Goal: Task Accomplishment & Management: Use online tool/utility

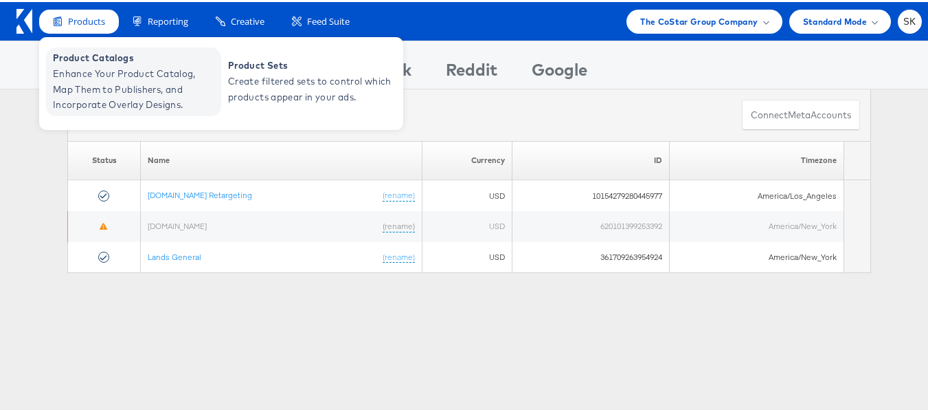
click at [85, 69] on span "Enhance Your Product Catalog, Map Them to Publishers, and Incorporate Overlay D…" at bounding box center [135, 87] width 165 height 47
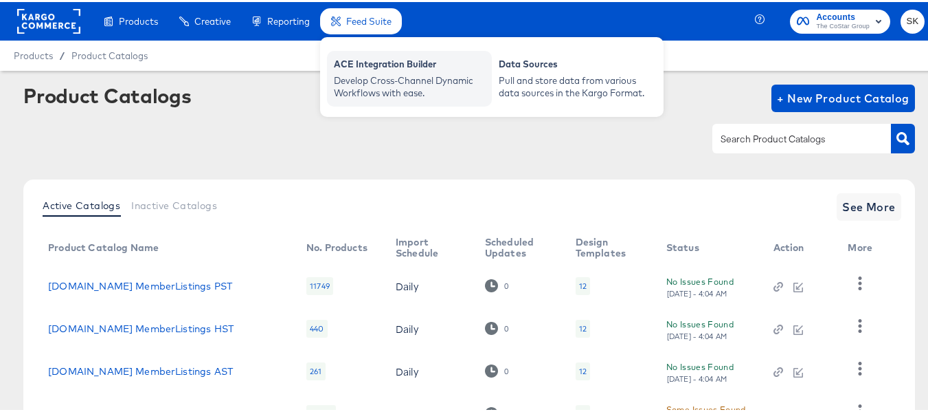
click at [353, 73] on div "Develop Cross-Channel Dynamic Workflows with ease." at bounding box center [409, 84] width 151 height 25
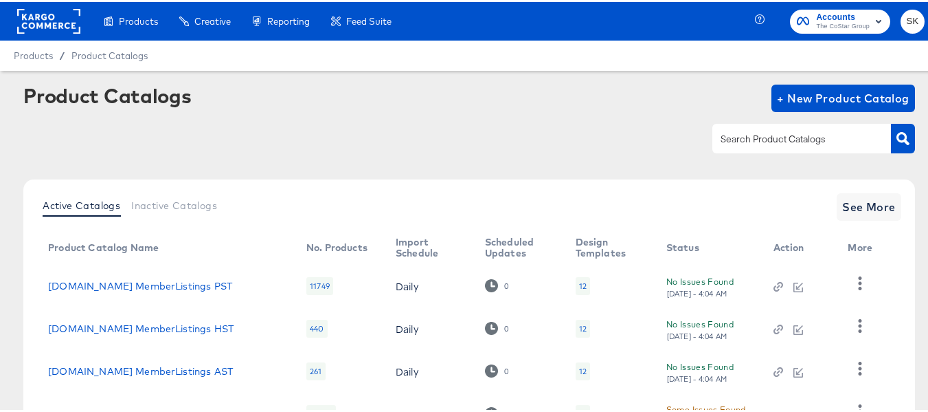
click at [830, 14] on span "Accounts" at bounding box center [843, 15] width 54 height 14
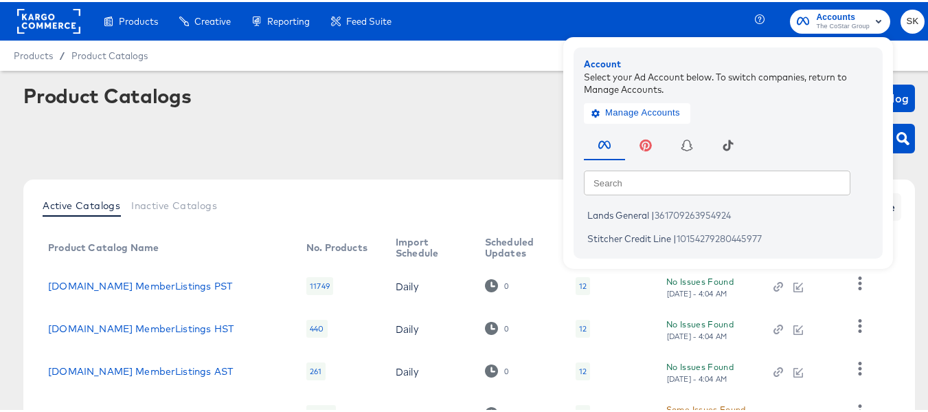
click at [60, 19] on rect at bounding box center [48, 19] width 63 height 25
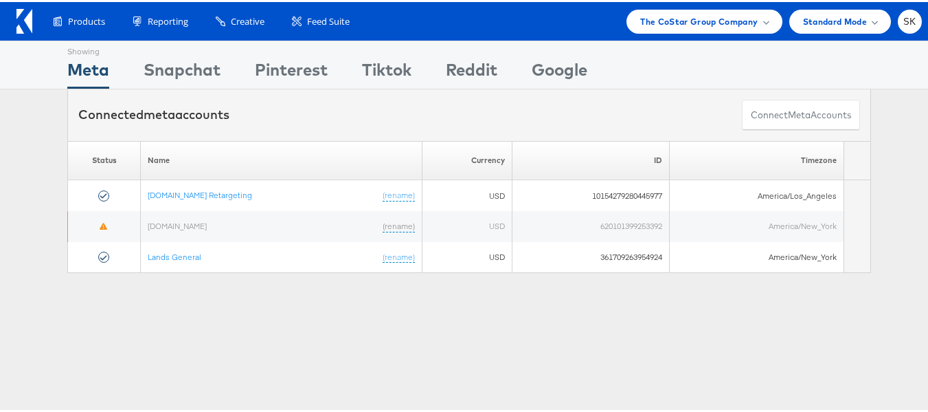
click at [686, 5] on div "Products Product Catalogs Enhance Your Product Catalog, Map Them to Publishers,…" at bounding box center [469, 19] width 939 height 38
click at [679, 19] on span "The CoStar Group Company" at bounding box center [699, 19] width 118 height 14
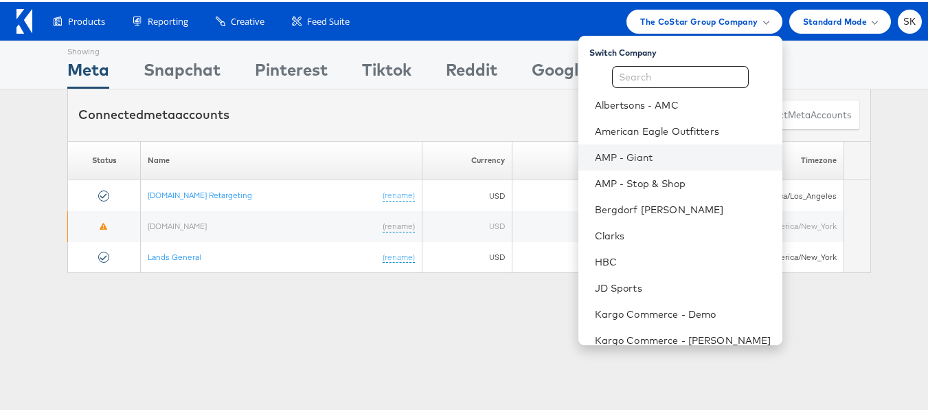
scroll to position [197, 0]
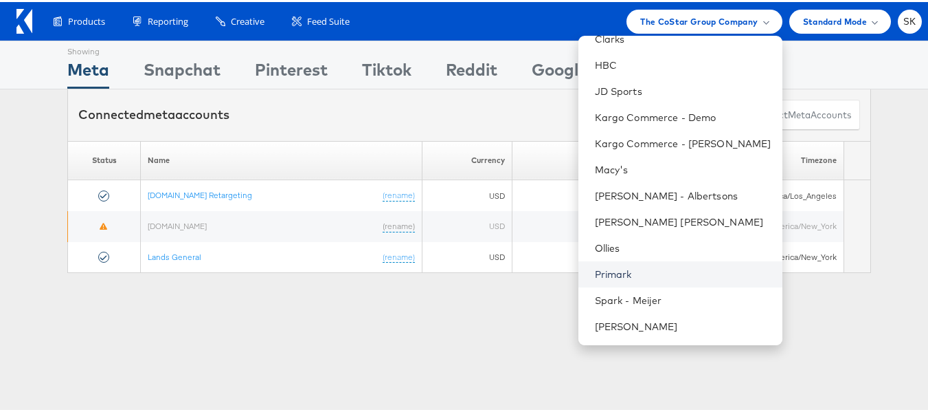
click at [614, 277] on link "Primark" at bounding box center [683, 272] width 177 height 14
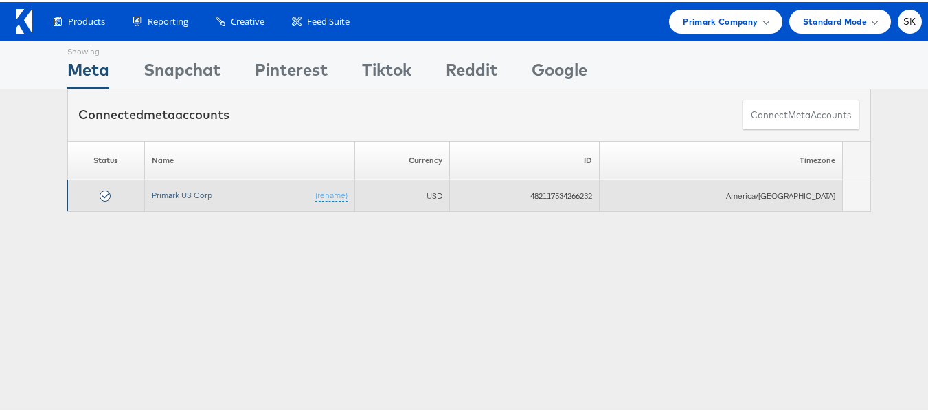
click at [184, 192] on link "Primark US Corp" at bounding box center [182, 193] width 60 height 10
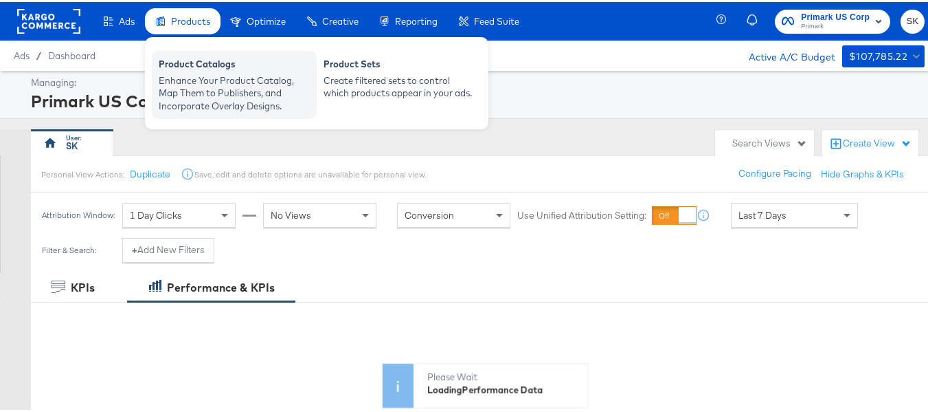
click at [201, 79] on div "Enhance Your Product Catalog, Map Them to Publishers, and Incorporate Overlay D…" at bounding box center [234, 91] width 151 height 38
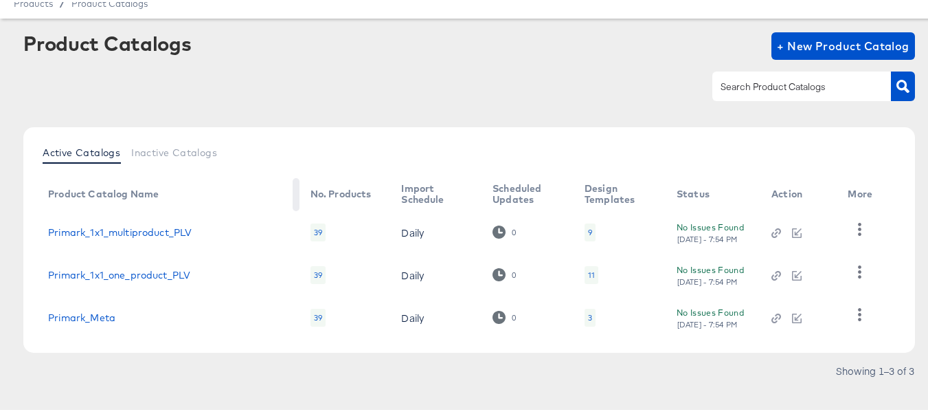
scroll to position [68, 0]
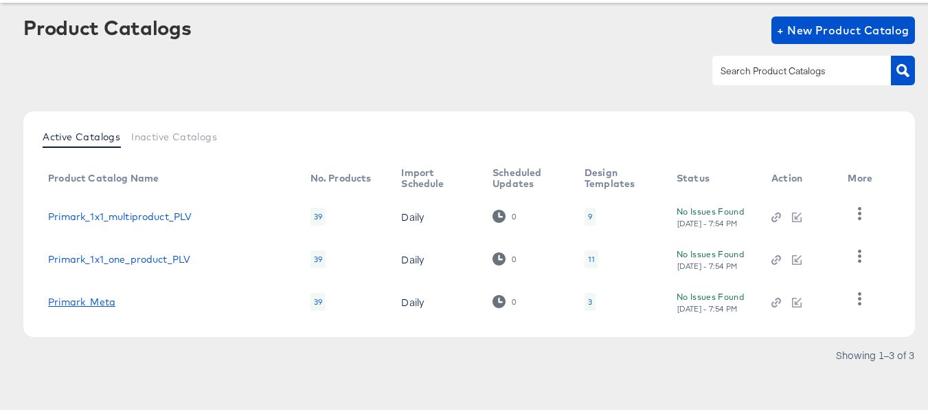
click at [76, 301] on link "Primark_Meta" at bounding box center [81, 299] width 67 height 11
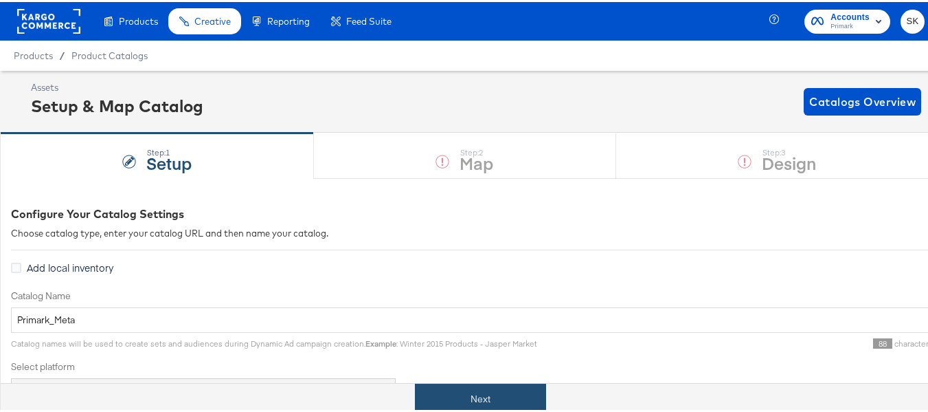
click at [491, 384] on button "Next" at bounding box center [480, 396] width 131 height 31
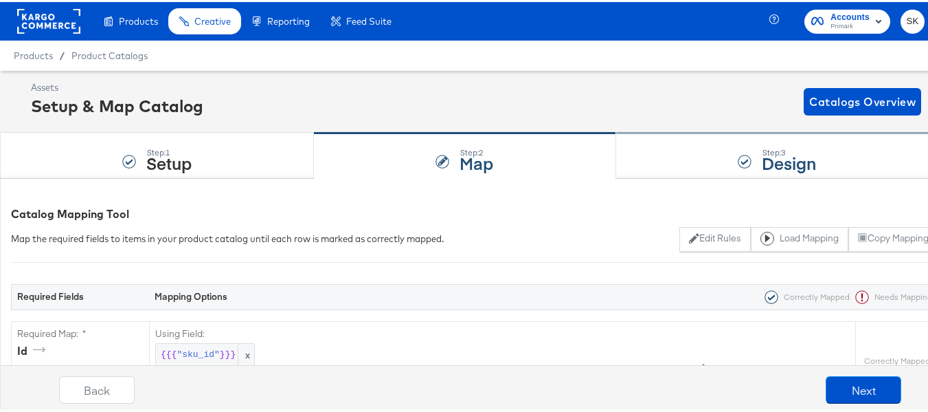
click at [823, 169] on div "Step: 3 Design" at bounding box center [777, 153] width 322 height 45
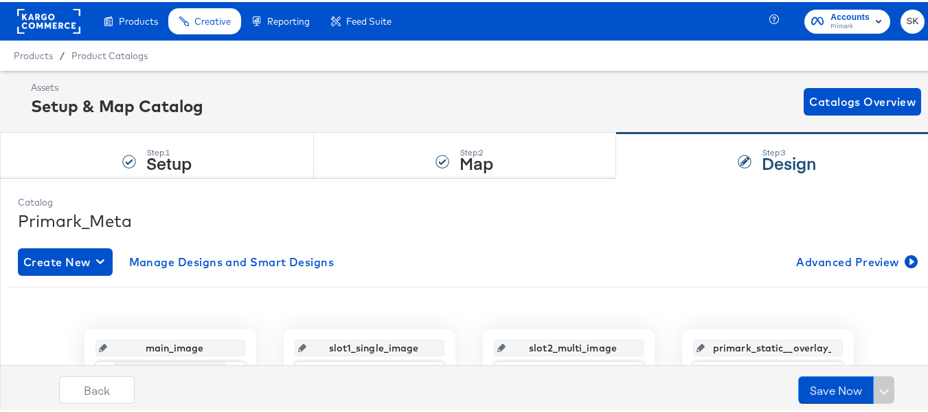
click at [53, 16] on rect at bounding box center [48, 19] width 63 height 25
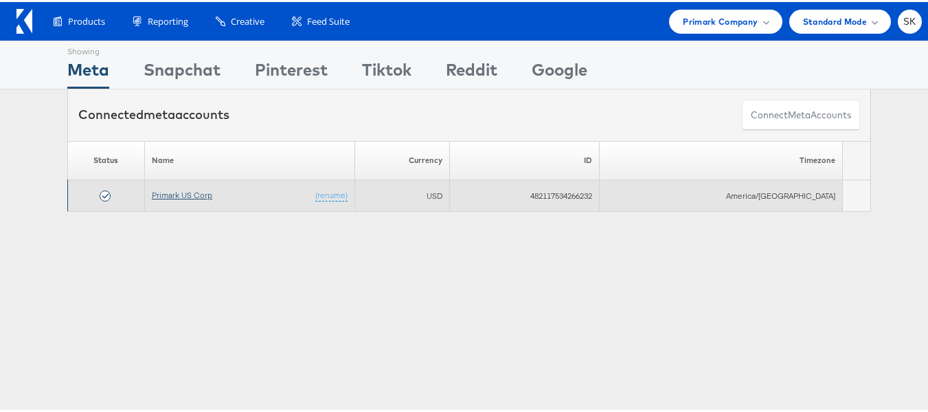
click at [174, 192] on link "Primark US Corp" at bounding box center [182, 193] width 60 height 10
click at [185, 190] on link "Primark US Corp" at bounding box center [182, 193] width 60 height 10
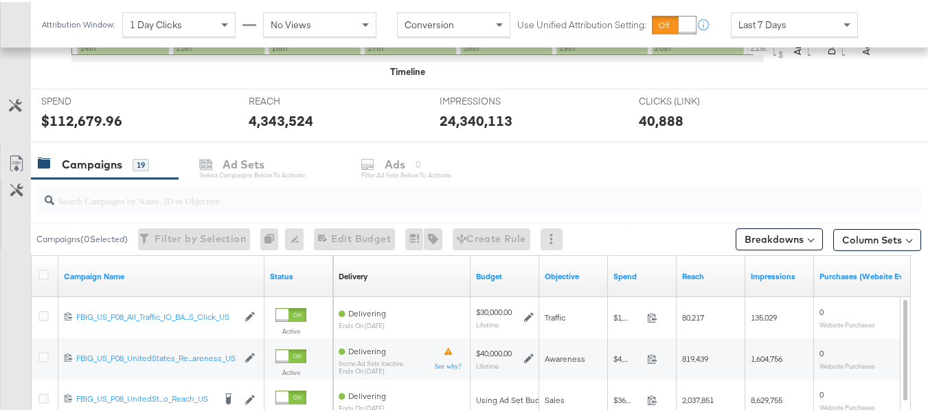
scroll to position [550, 0]
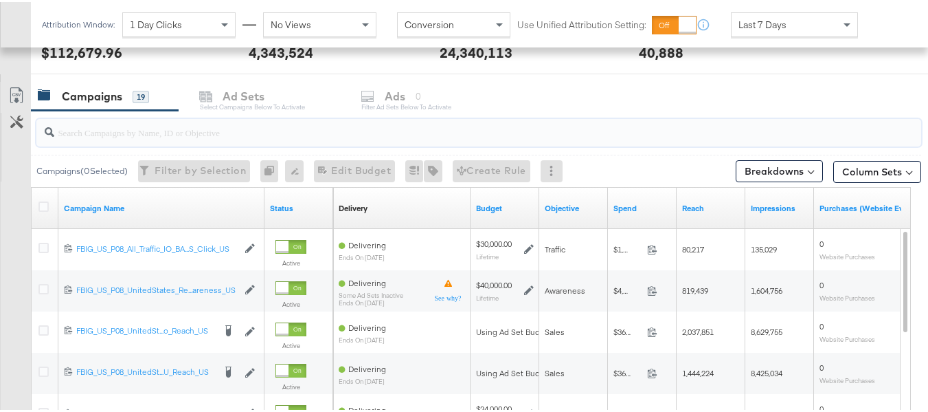
click at [112, 131] on input "search" at bounding box center [448, 124] width 789 height 27
paste input "120228088321630495"
type input "120228088321630495"
click at [41, 203] on icon at bounding box center [43, 204] width 10 height 10
click at [0, 0] on input "checkbox" at bounding box center [0, 0] width 0 height 0
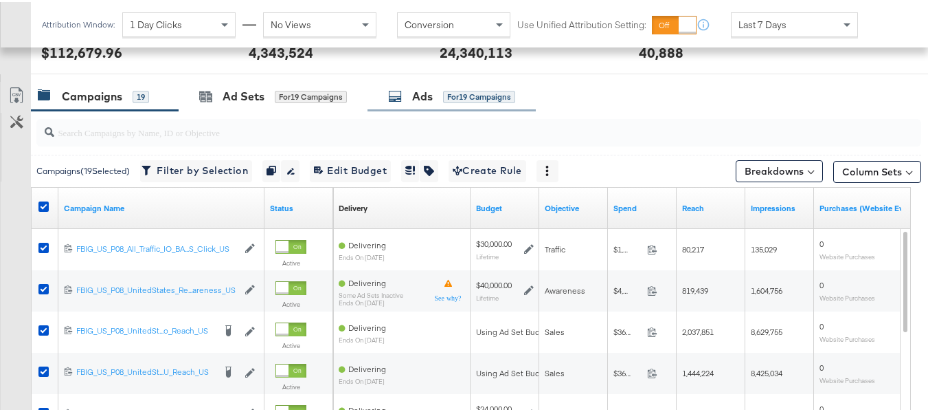
click at [407, 99] on div "Ads for 19 Campaigns" at bounding box center [451, 95] width 127 height 16
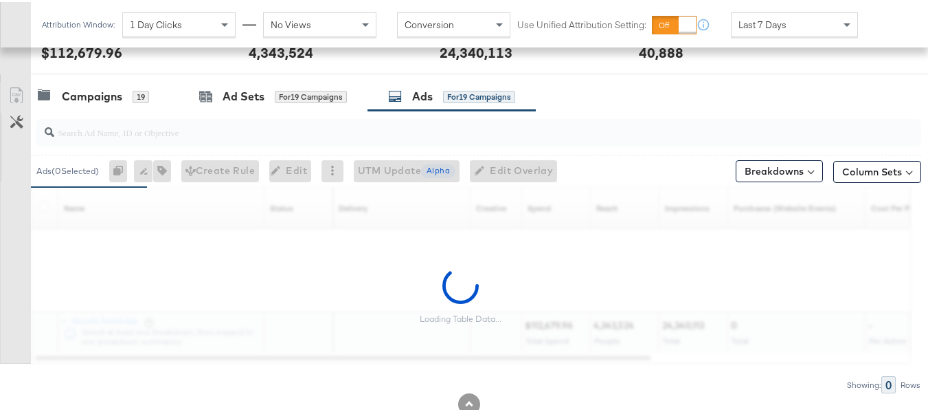
click at [262, 131] on input "search" at bounding box center [448, 124] width 789 height 27
paste input "120228088321630495"
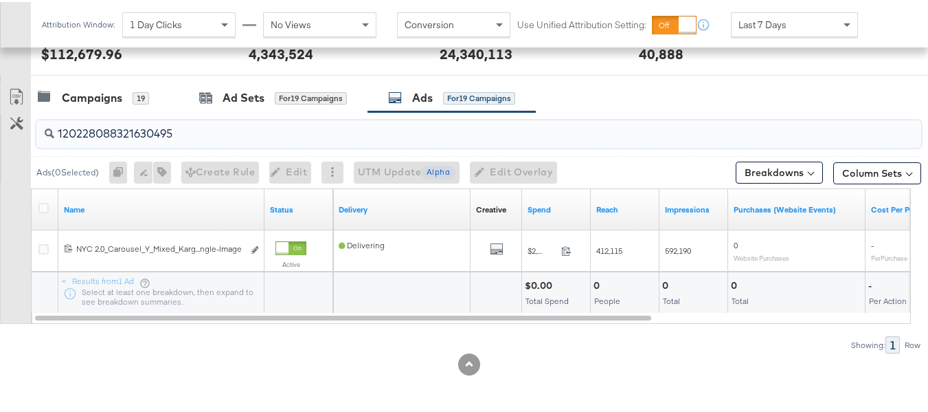
scroll to position [548, 0]
type input "120228088321630495"
click at [44, 201] on icon at bounding box center [43, 206] width 10 height 10
click at [0, 0] on input "checkbox" at bounding box center [0, 0] width 0 height 0
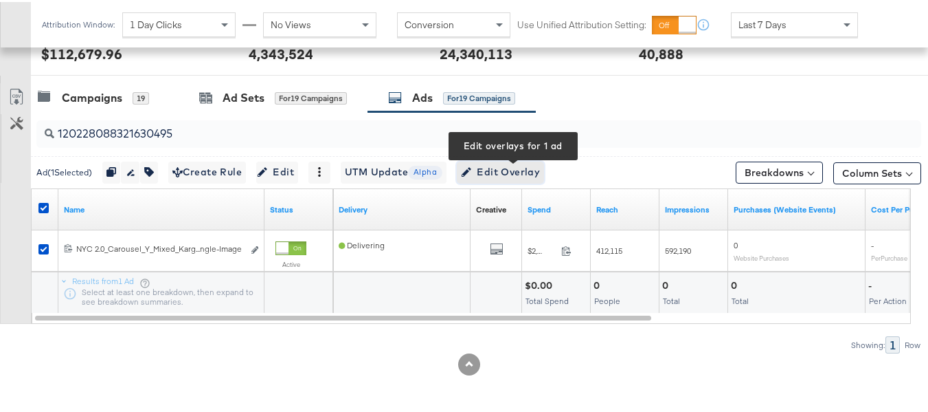
click at [517, 170] on span "Edit Overlay Edit overlays for 1 ad" at bounding box center [500, 169] width 79 height 17
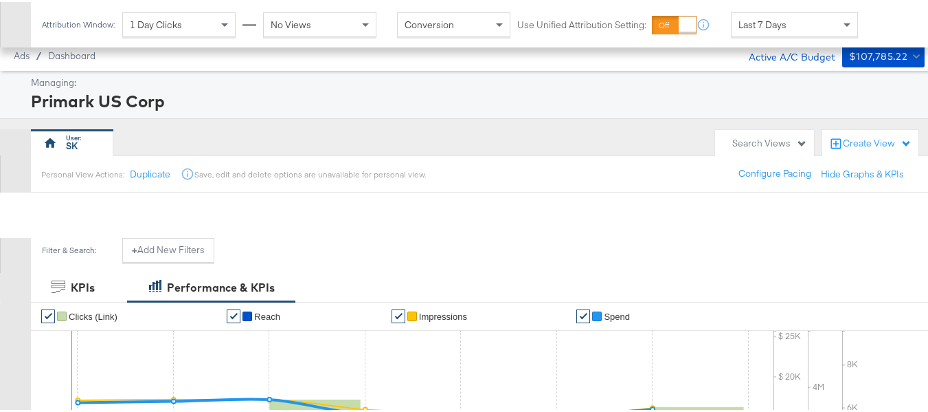
scroll to position [550, 0]
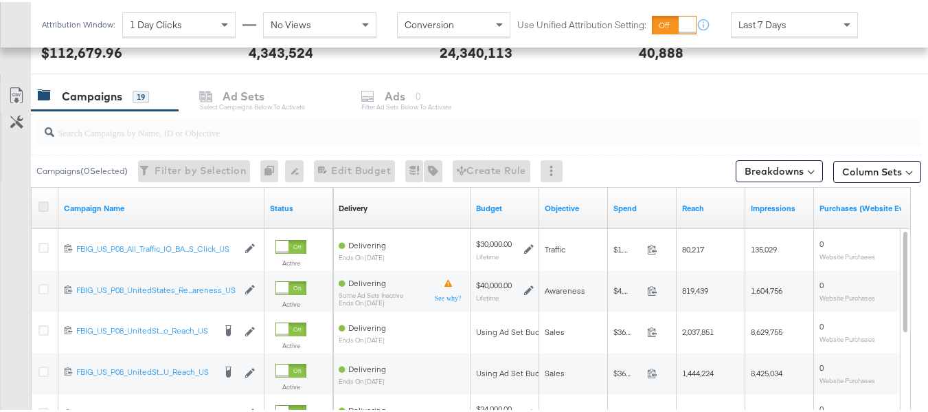
click at [41, 205] on icon at bounding box center [43, 204] width 10 height 10
click at [0, 0] on input "checkbox" at bounding box center [0, 0] width 0 height 0
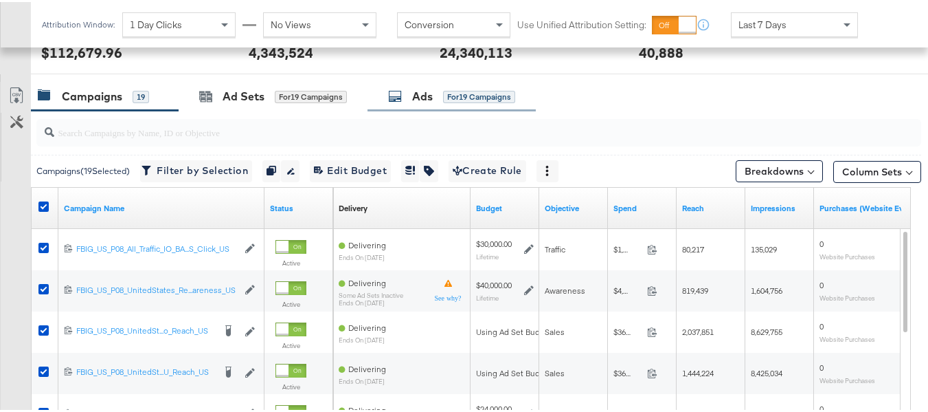
click at [435, 90] on div "Ads for 19 Campaigns" at bounding box center [451, 95] width 127 height 16
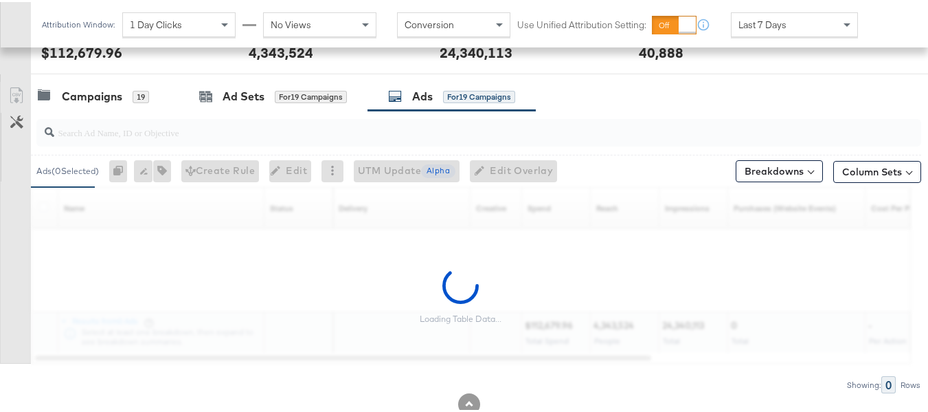
click at [210, 131] on input "search" at bounding box center [448, 124] width 789 height 27
paste input "120228088321630495"
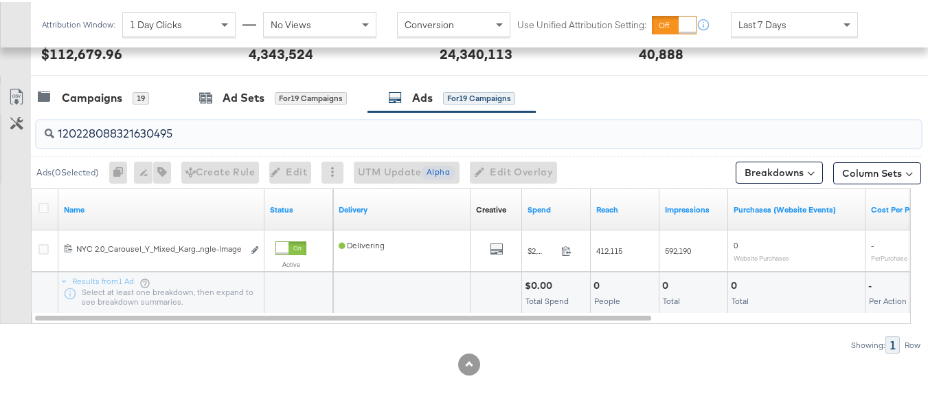
scroll to position [548, 0]
click at [47, 206] on icon at bounding box center [43, 206] width 10 height 10
click at [0, 0] on input "checkbox" at bounding box center [0, 0] width 0 height 0
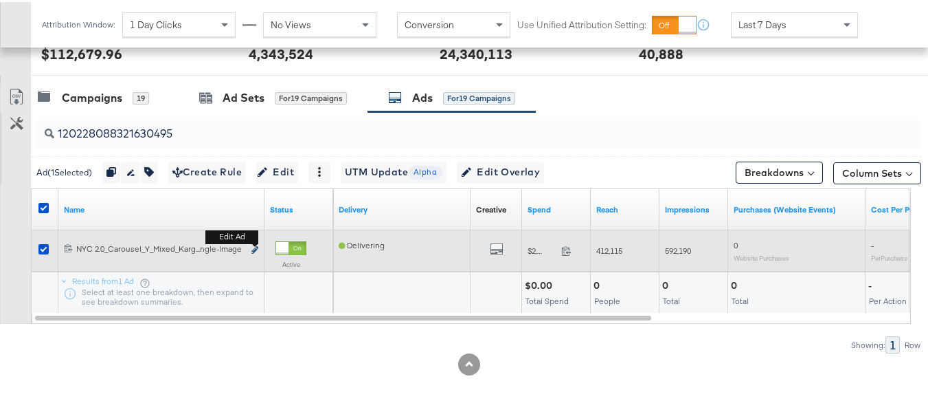
click at [258, 248] on icon "link" at bounding box center [255, 248] width 7 height 8
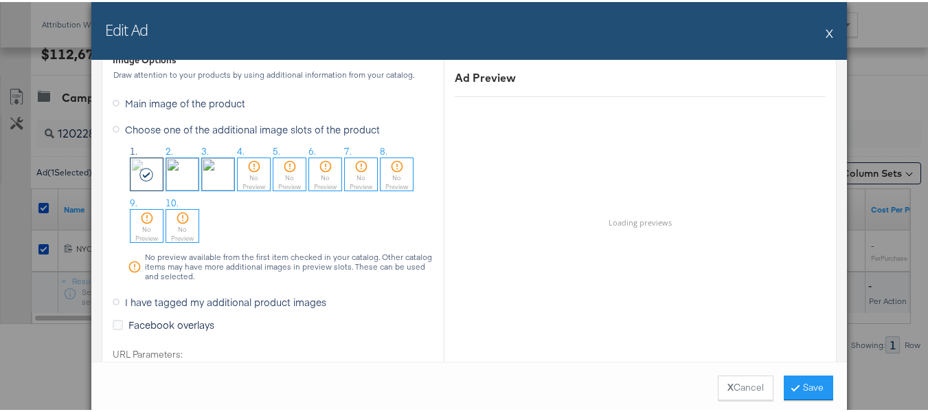
scroll to position [1332, 0]
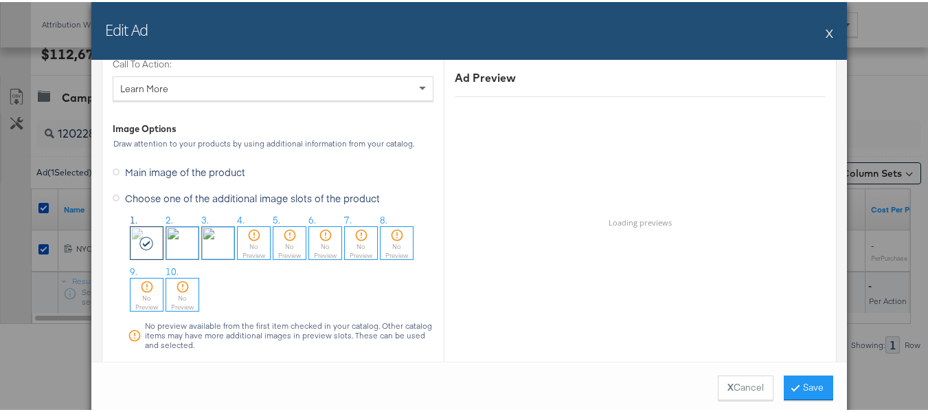
click at [818, 25] on div "Edit Ad X" at bounding box center [469, 29] width 756 height 58
click at [826, 36] on button "X" at bounding box center [830, 30] width 8 height 27
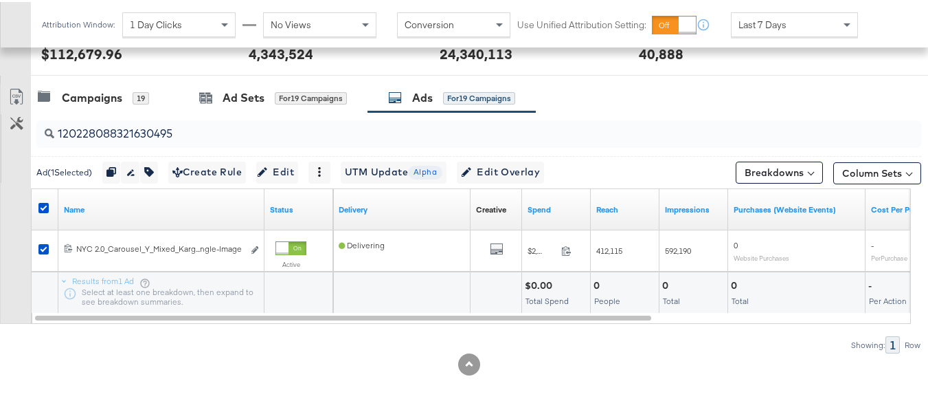
click at [43, 199] on div at bounding box center [45, 207] width 25 height 25
click at [42, 207] on icon at bounding box center [43, 206] width 10 height 10
click at [0, 0] on input "checkbox" at bounding box center [0, 0] width 0 height 0
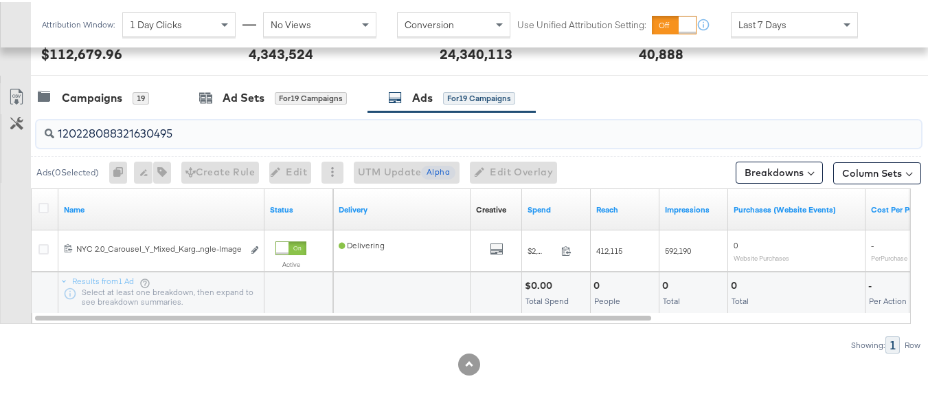
click at [179, 130] on input "120228088321630495" at bounding box center [448, 126] width 789 height 27
paste input "4"
click at [39, 207] on icon at bounding box center [43, 206] width 10 height 10
click at [0, 0] on input "checkbox" at bounding box center [0, 0] width 0 height 0
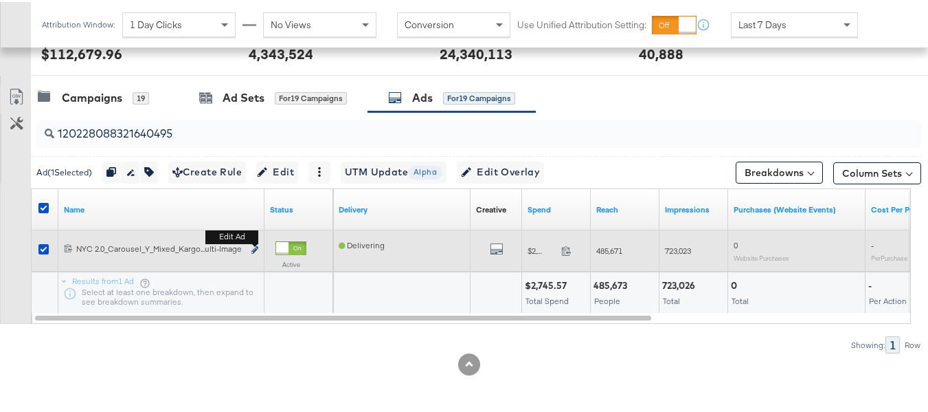
click at [252, 249] on button "Edit ad" at bounding box center [255, 248] width 8 height 14
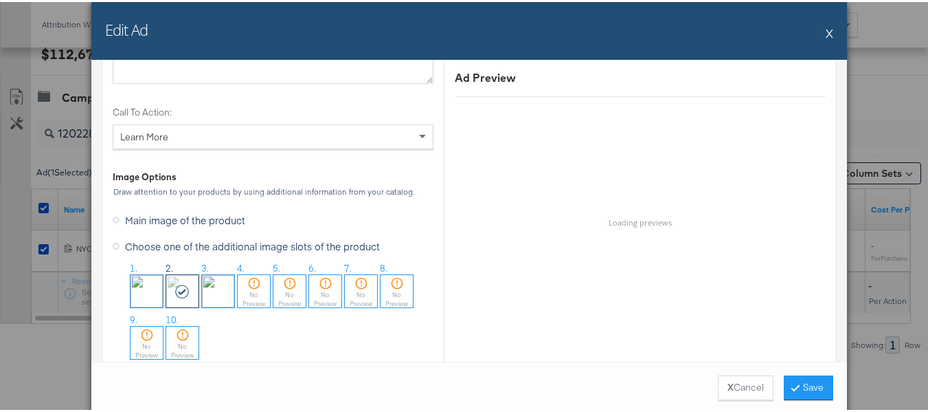
scroll to position [1306, 0]
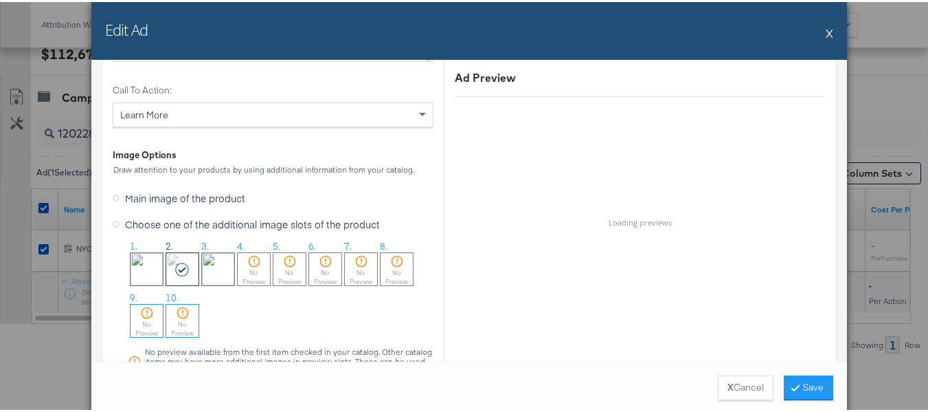
click at [826, 32] on button "X" at bounding box center [830, 30] width 8 height 27
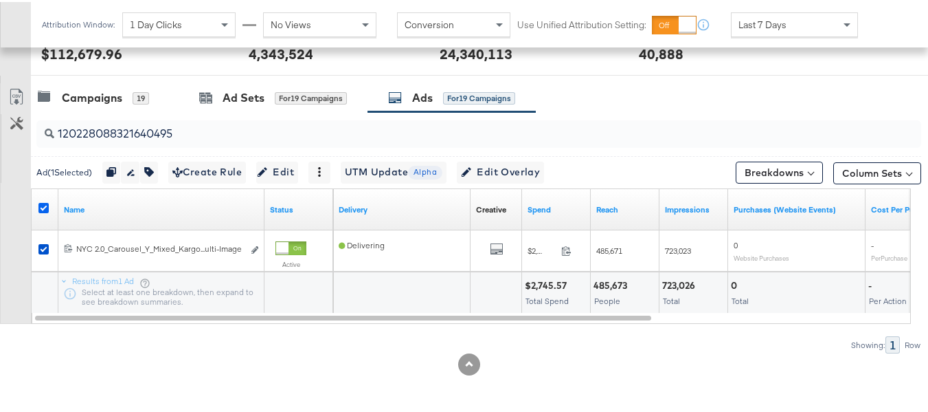
click at [43, 201] on icon at bounding box center [43, 206] width 10 height 10
click at [0, 0] on input "checkbox" at bounding box center [0, 0] width 0 height 0
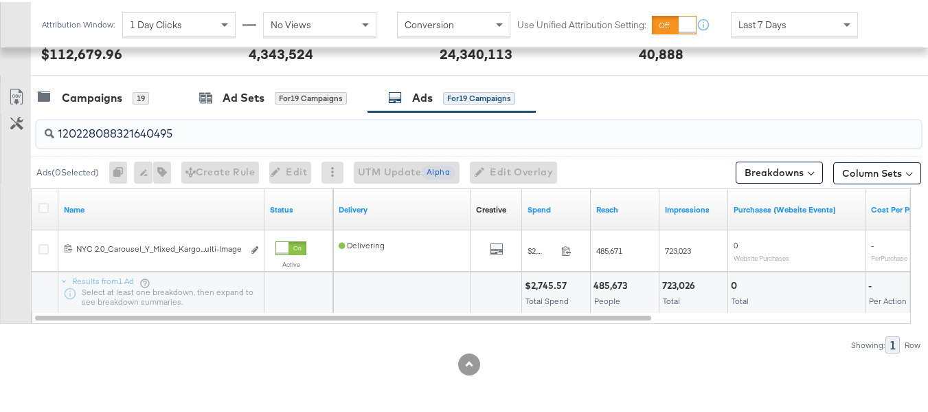
click at [231, 128] on input "120228088321640495" at bounding box center [448, 126] width 789 height 27
paste input "5"
click at [42, 204] on icon at bounding box center [43, 206] width 10 height 10
click at [0, 0] on input "checkbox" at bounding box center [0, 0] width 0 height 0
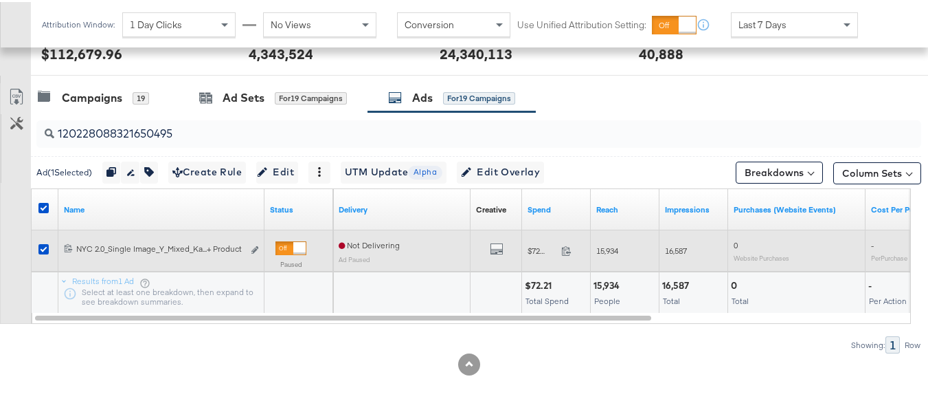
click at [250, 248] on div "Edit ad" at bounding box center [251, 248] width 16 height 14
click at [254, 248] on icon "link" at bounding box center [255, 248] width 7 height 8
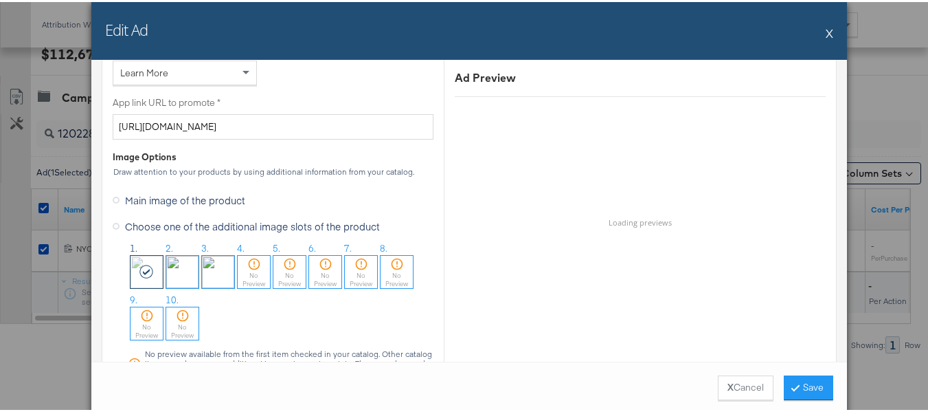
scroll to position [1168, 0]
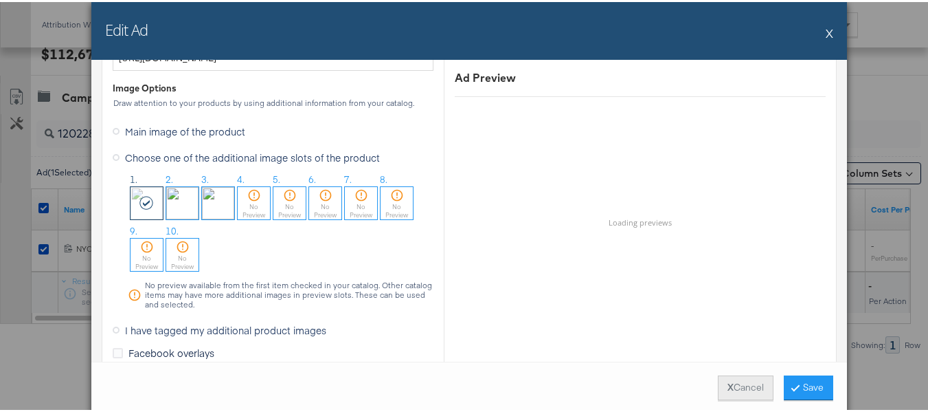
click at [733, 392] on button "X Cancel" at bounding box center [746, 385] width 56 height 25
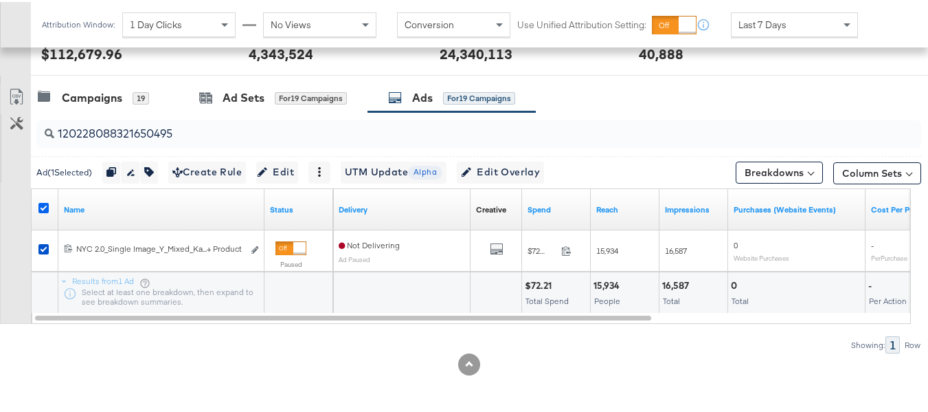
click at [42, 206] on icon at bounding box center [43, 206] width 10 height 10
click at [0, 0] on input "checkbox" at bounding box center [0, 0] width 0 height 0
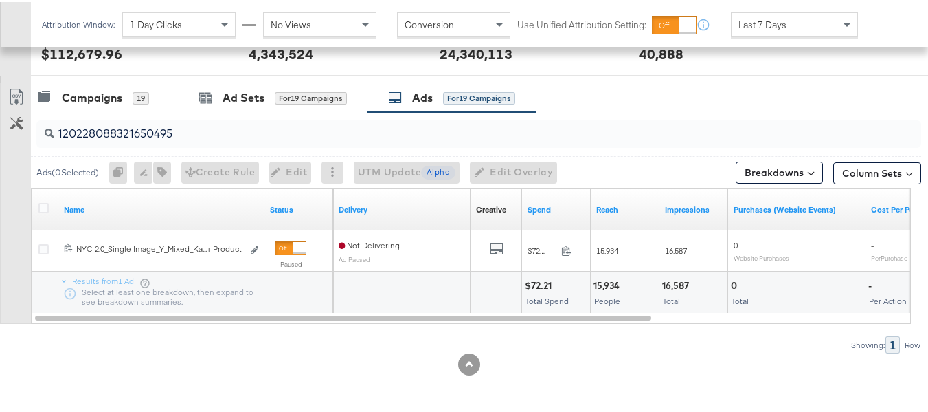
click at [193, 131] on input "120228088321650495" at bounding box center [448, 126] width 789 height 27
paste input "8"
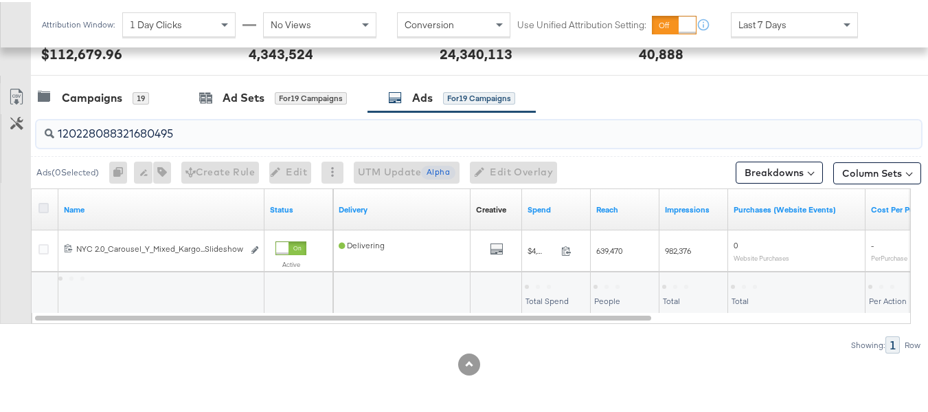
type input "120228088321680495"
click at [41, 205] on icon at bounding box center [43, 206] width 10 height 10
click at [0, 0] on input "checkbox" at bounding box center [0, 0] width 0 height 0
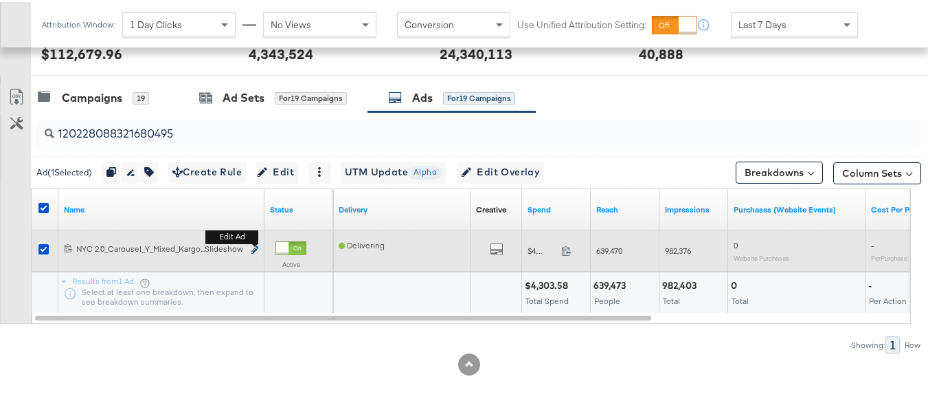
click at [256, 249] on icon "link" at bounding box center [255, 248] width 7 height 8
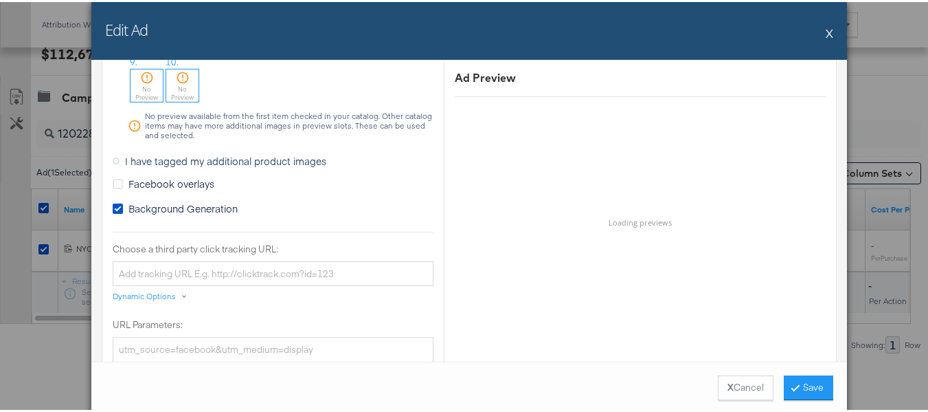
scroll to position [1237, 0]
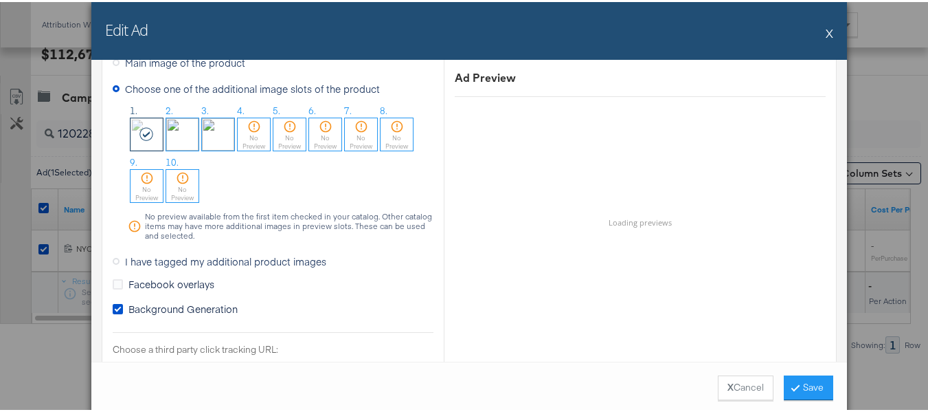
click at [827, 29] on button "X" at bounding box center [830, 30] width 8 height 27
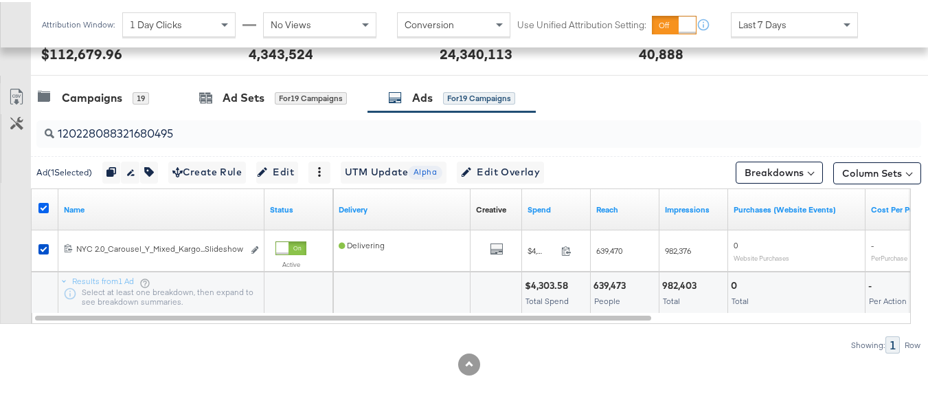
click at [38, 209] on icon at bounding box center [43, 206] width 10 height 10
click at [0, 0] on input "checkbox" at bounding box center [0, 0] width 0 height 0
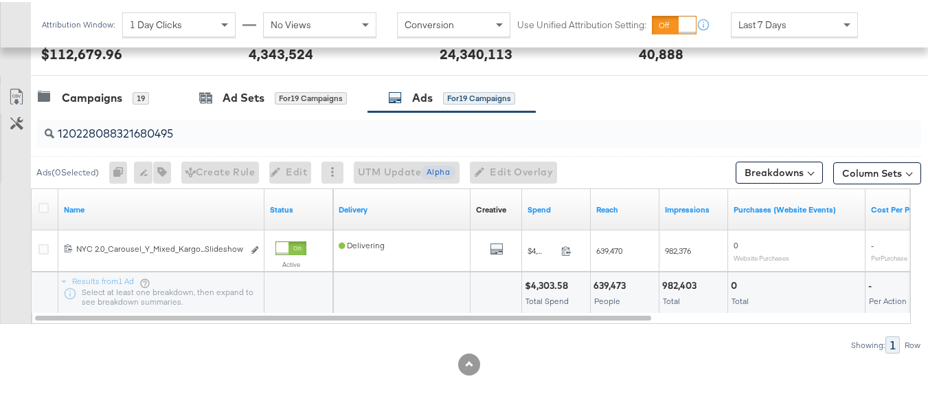
click at [195, 141] on div "120228088321680495" at bounding box center [478, 131] width 885 height 27
paste input "9094730"
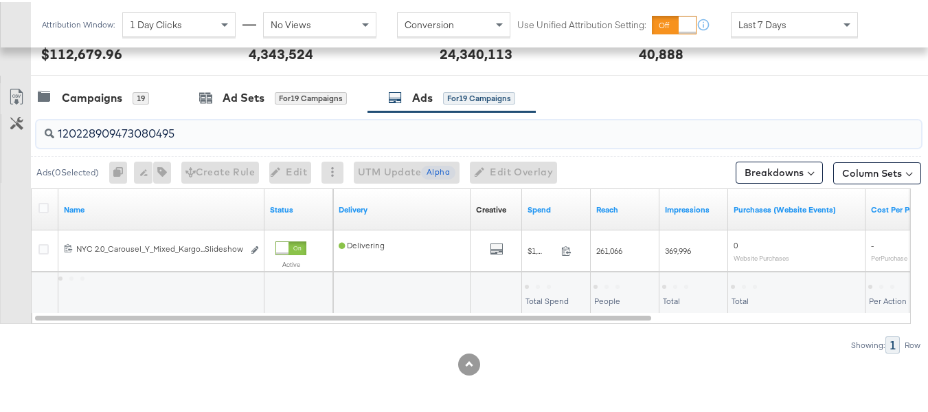
type input "120228909473080495"
click at [49, 205] on div at bounding box center [45, 208] width 14 height 14
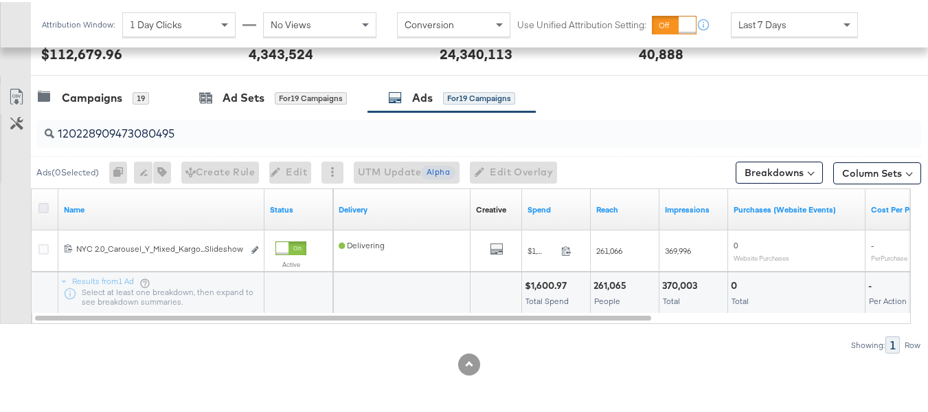
click at [40, 205] on icon at bounding box center [43, 206] width 10 height 10
click at [0, 0] on input "checkbox" at bounding box center [0, 0] width 0 height 0
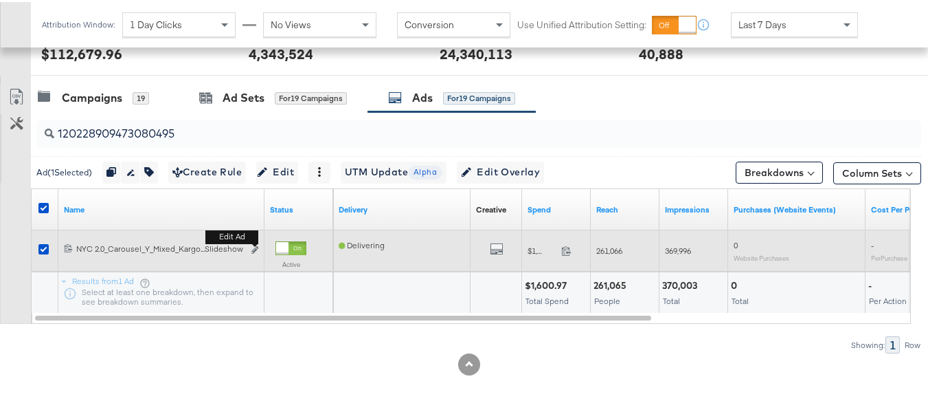
click at [254, 242] on b "Edit ad" at bounding box center [231, 234] width 53 height 14
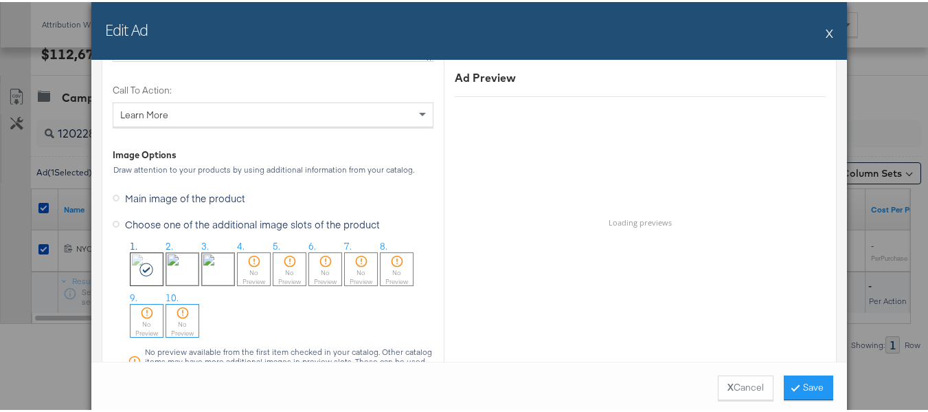
scroll to position [1374, 0]
